Goal: Complete application form

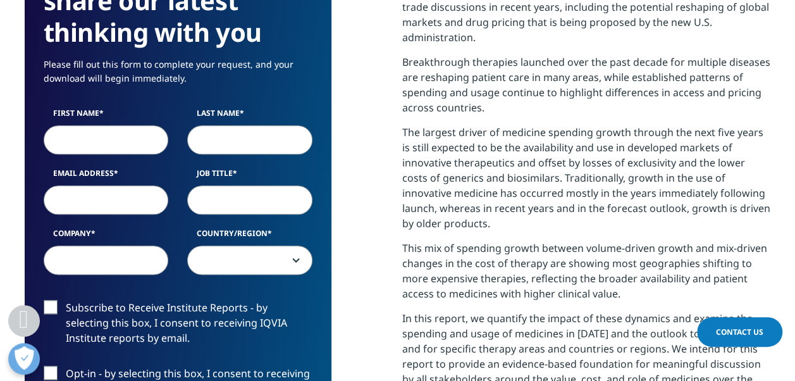
scroll to position [642, 0]
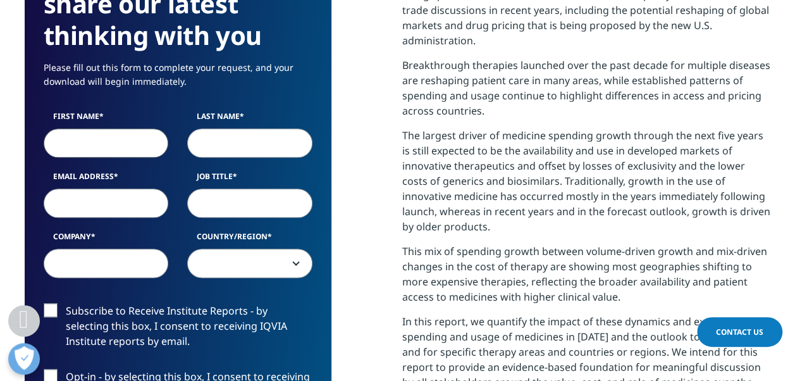
click at [132, 129] on input "First Name" at bounding box center [106, 142] width 125 height 29
type input "[PERSON_NAME]"
type input "[PERSON_NAME][EMAIL_ADDRESS][DOMAIN_NAME]"
type input "Chesi"
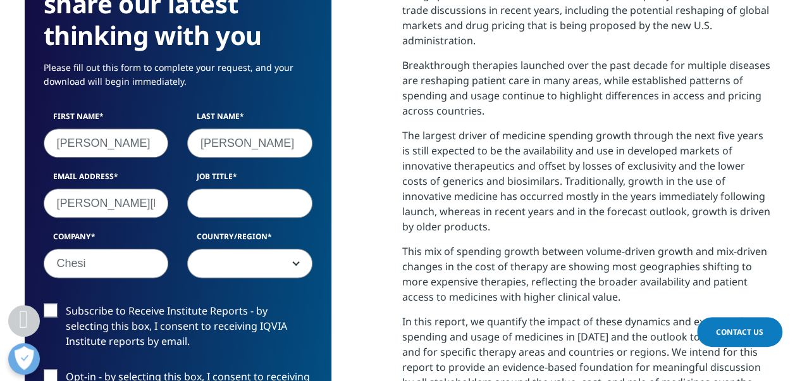
select select "[GEOGRAPHIC_DATA]"
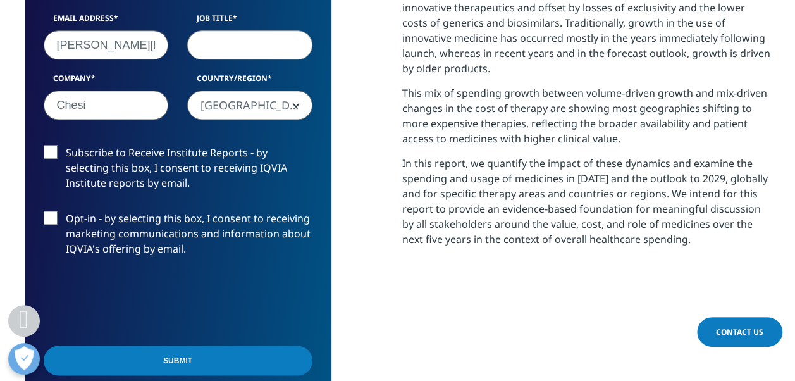
scroll to position [907, 0]
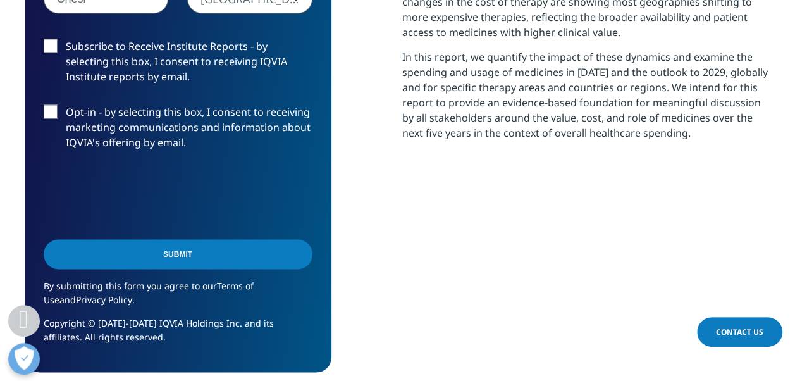
click at [166, 239] on input "Submit" at bounding box center [178, 254] width 269 height 30
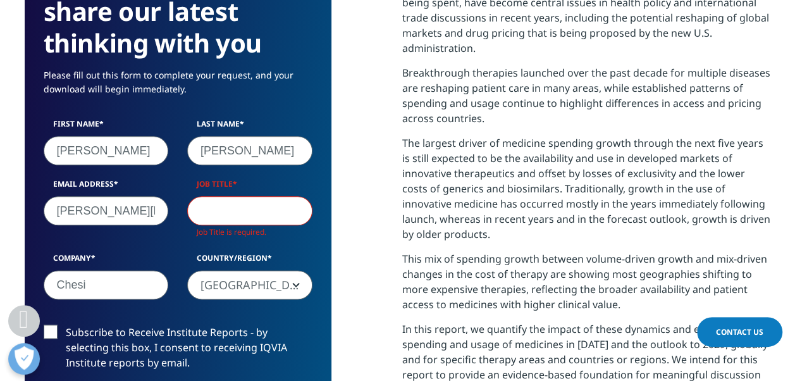
click at [225, 196] on input "Job Title" at bounding box center [249, 210] width 125 height 29
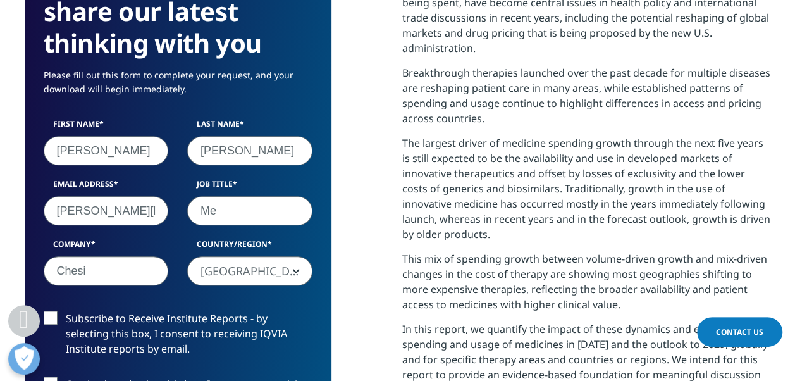
type input "M"
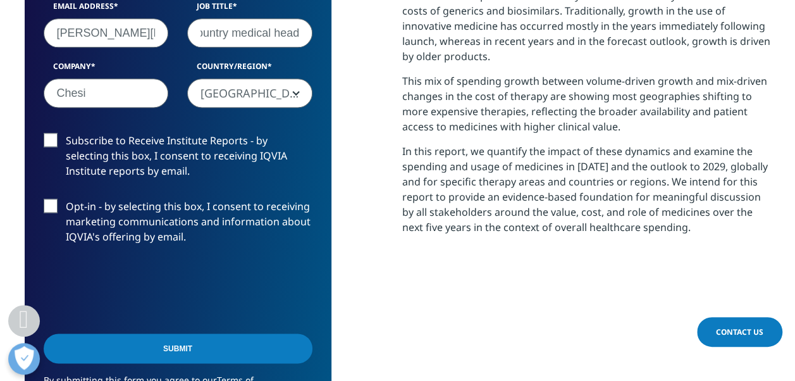
scroll to position [810, 0]
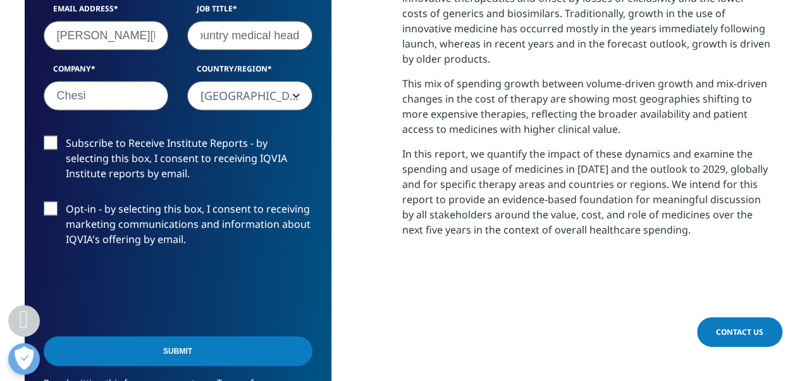
type input "country medical head"
click at [180, 336] on input "Submit" at bounding box center [178, 351] width 269 height 30
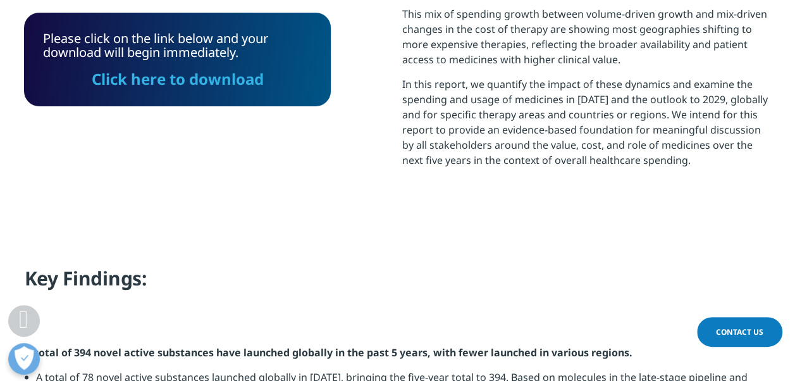
click at [195, 80] on link "Click here to download" at bounding box center [178, 78] width 172 height 21
